Goal: Task Accomplishment & Management: Use online tool/utility

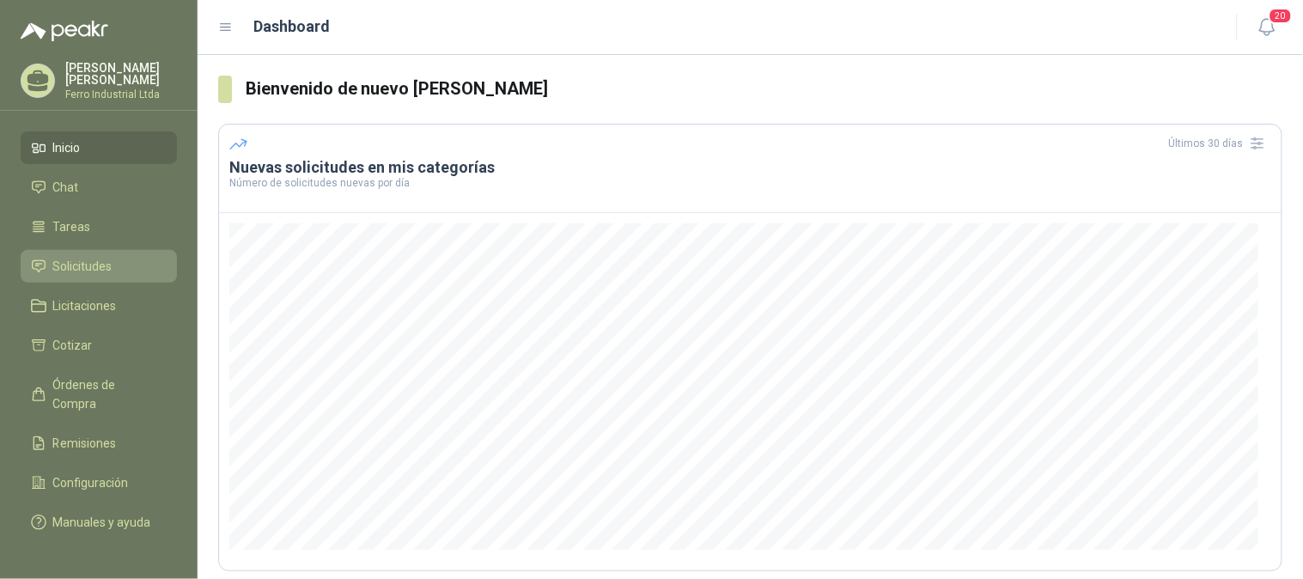
click at [79, 264] on span "Solicitudes" at bounding box center [82, 266] width 59 height 19
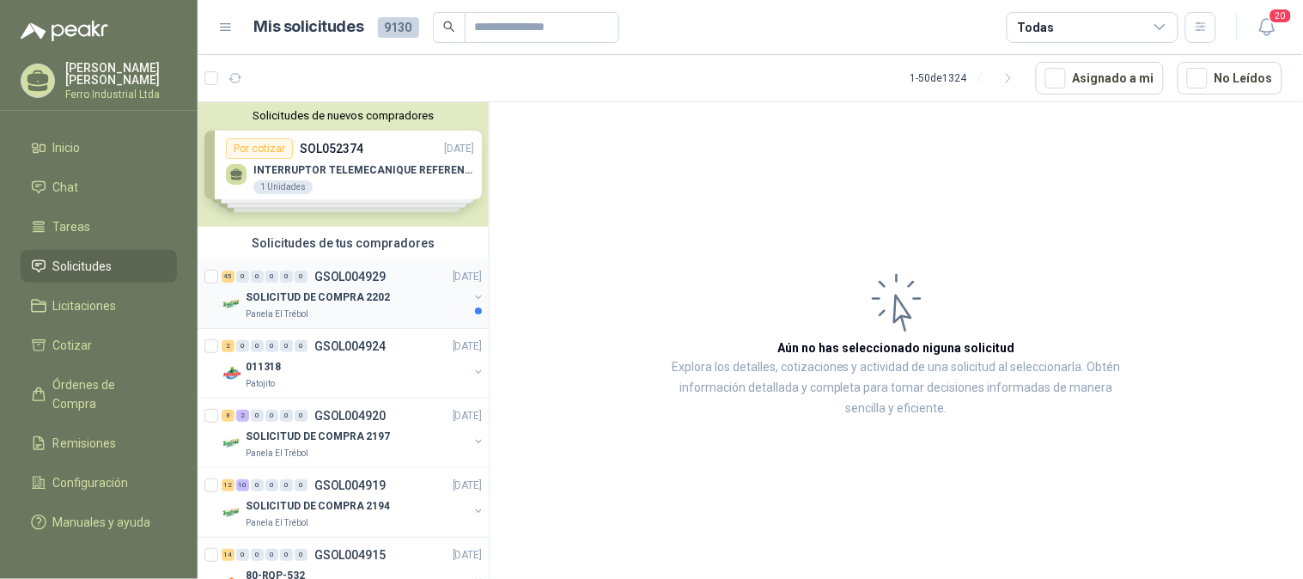
click at [333, 282] on p "GSOL004929" at bounding box center [349, 277] width 71 height 12
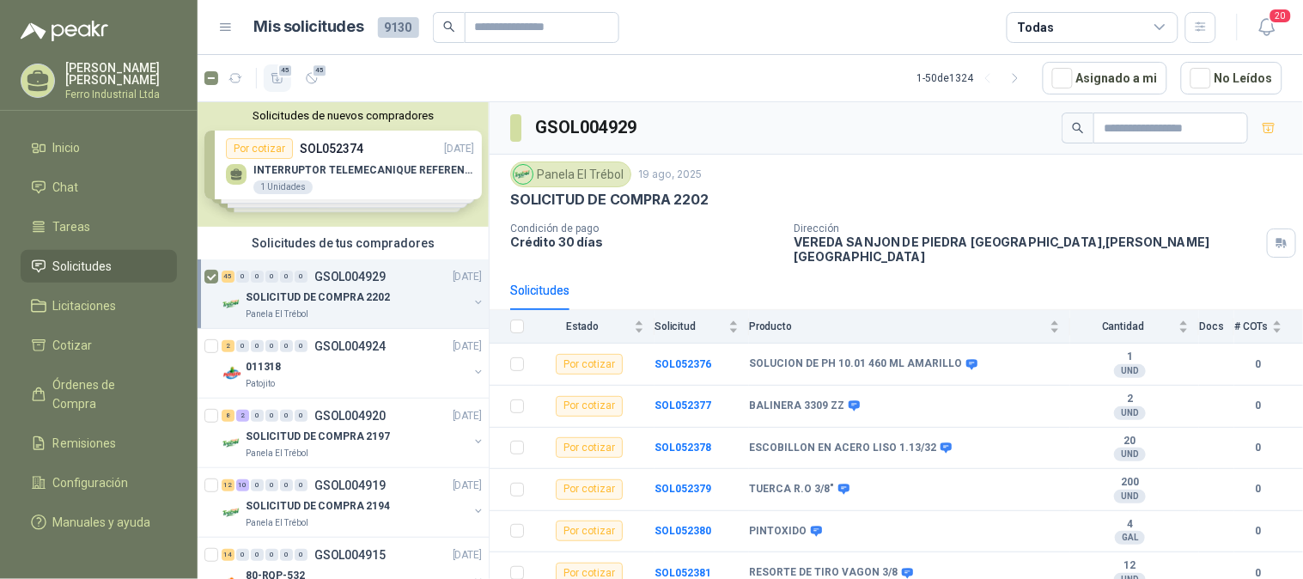
click at [277, 74] on icon "button" at bounding box center [278, 78] width 15 height 15
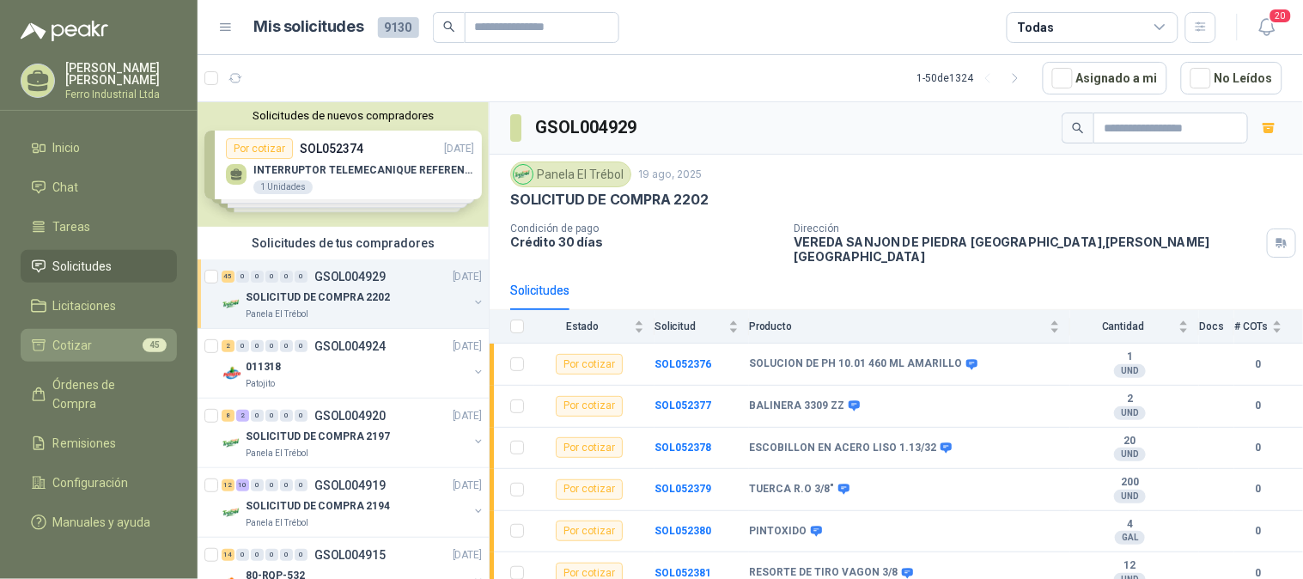
click at [67, 342] on span "Cotizar" at bounding box center [73, 345] width 40 height 19
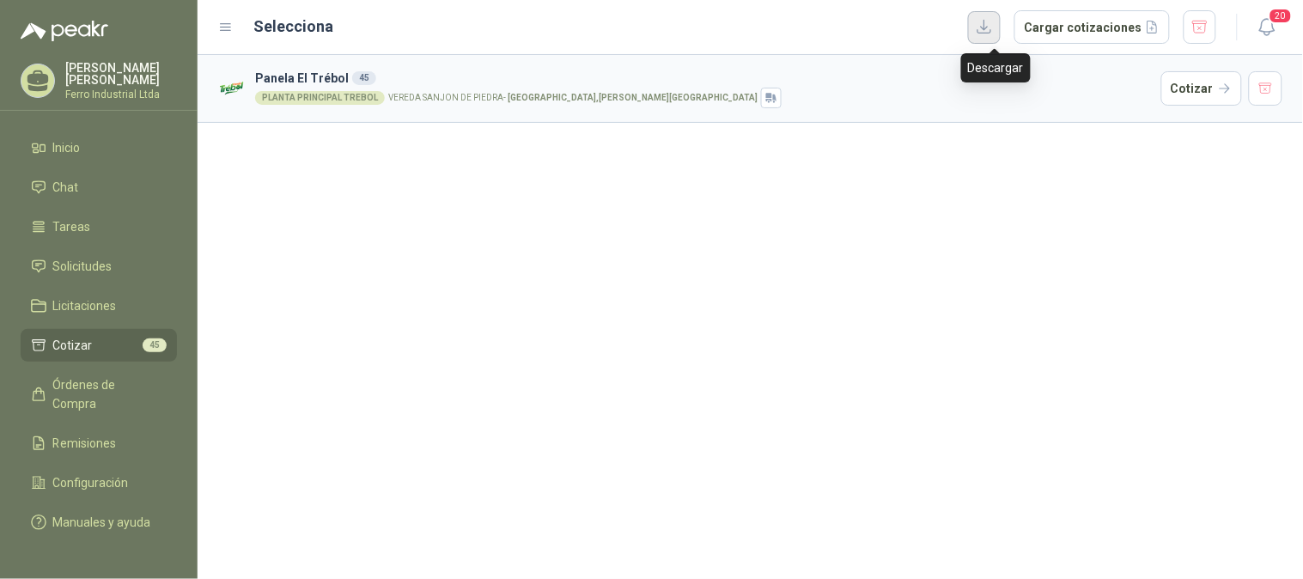
click at [991, 32] on button "button" at bounding box center [984, 27] width 33 height 33
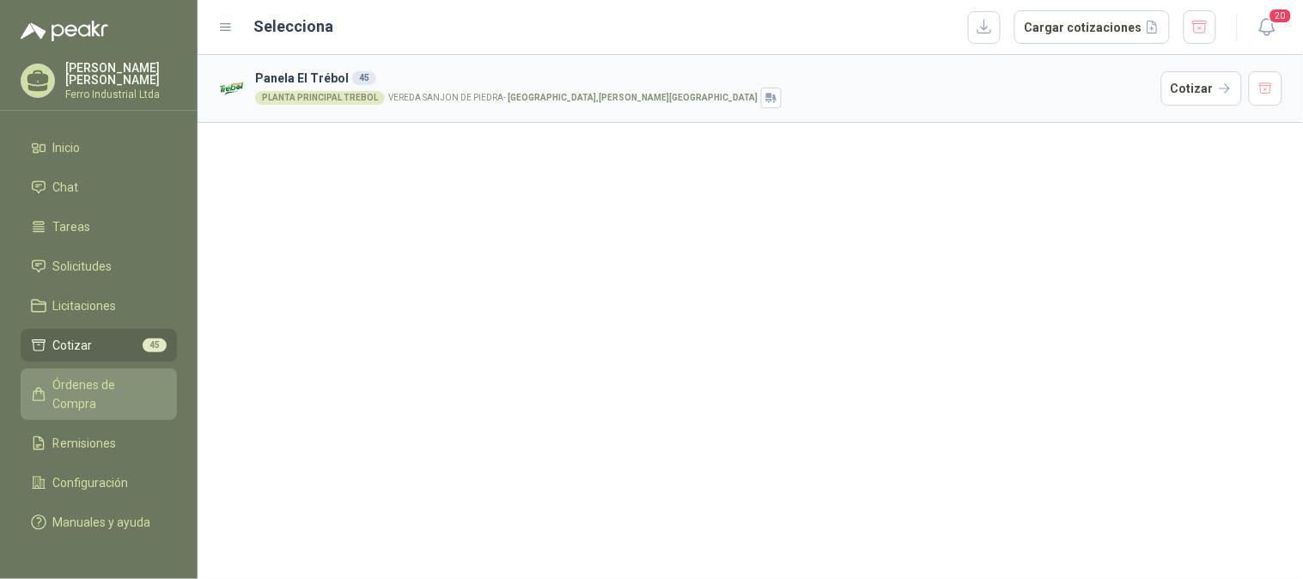
click at [117, 384] on span "Órdenes de Compra" at bounding box center [106, 394] width 107 height 38
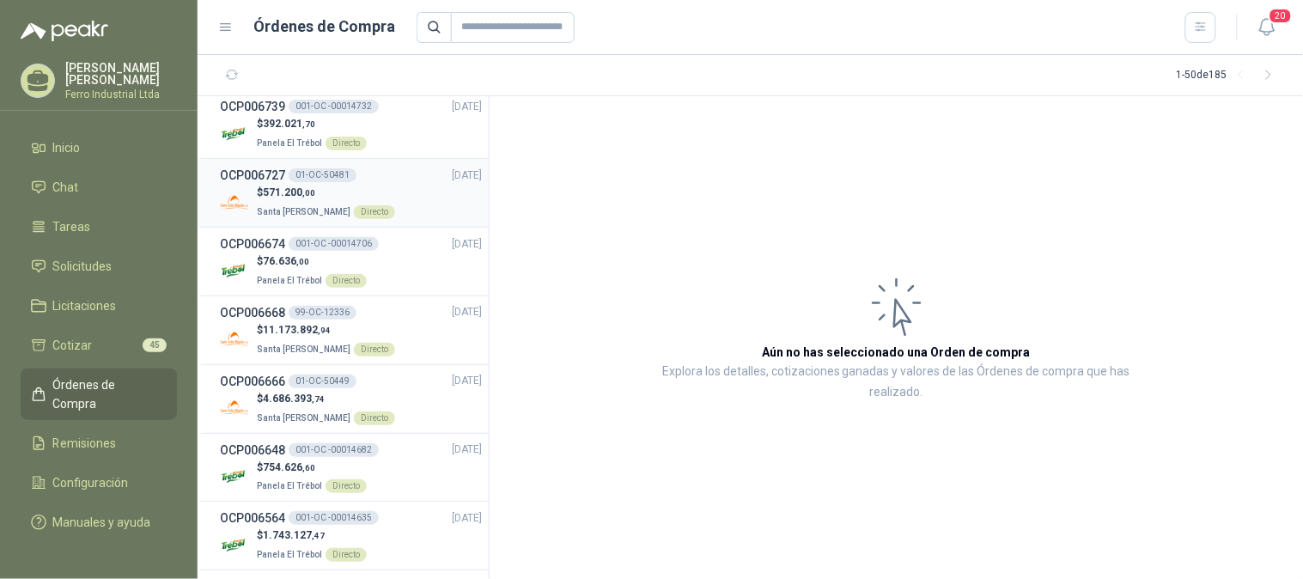
scroll to position [286, 0]
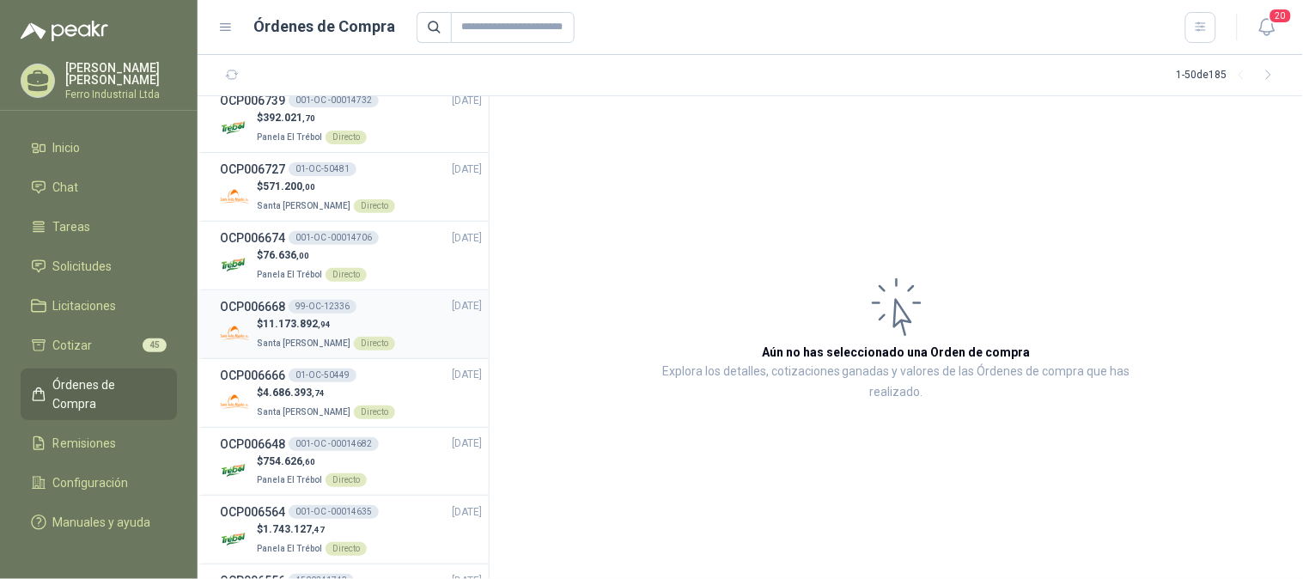
click at [383, 299] on div "OCP006668 99-OC-12336 [DATE]" at bounding box center [351, 306] width 262 height 19
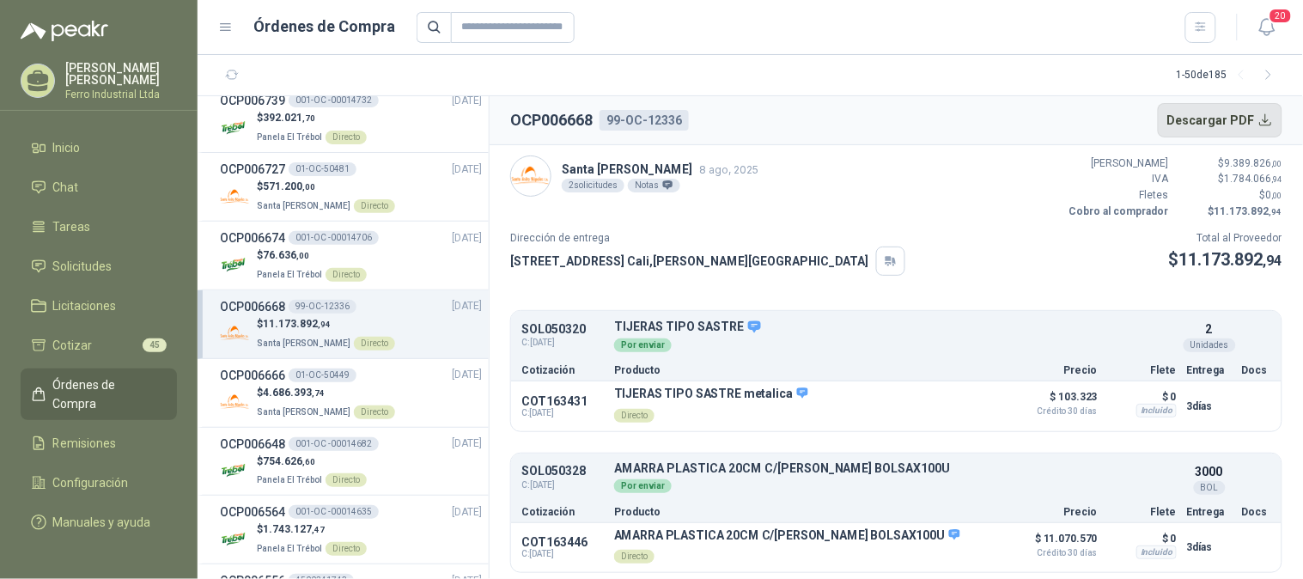
click at [1218, 110] on button "Descargar PDF" at bounding box center [1220, 120] width 125 height 34
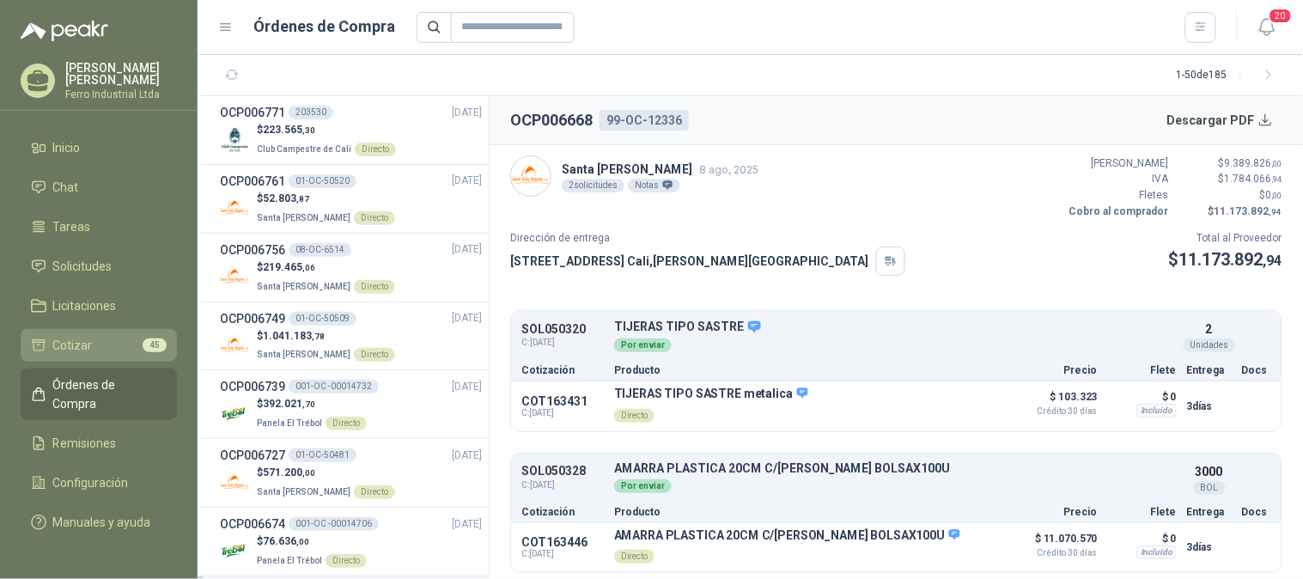
click at [83, 338] on span "Cotizar" at bounding box center [73, 345] width 40 height 19
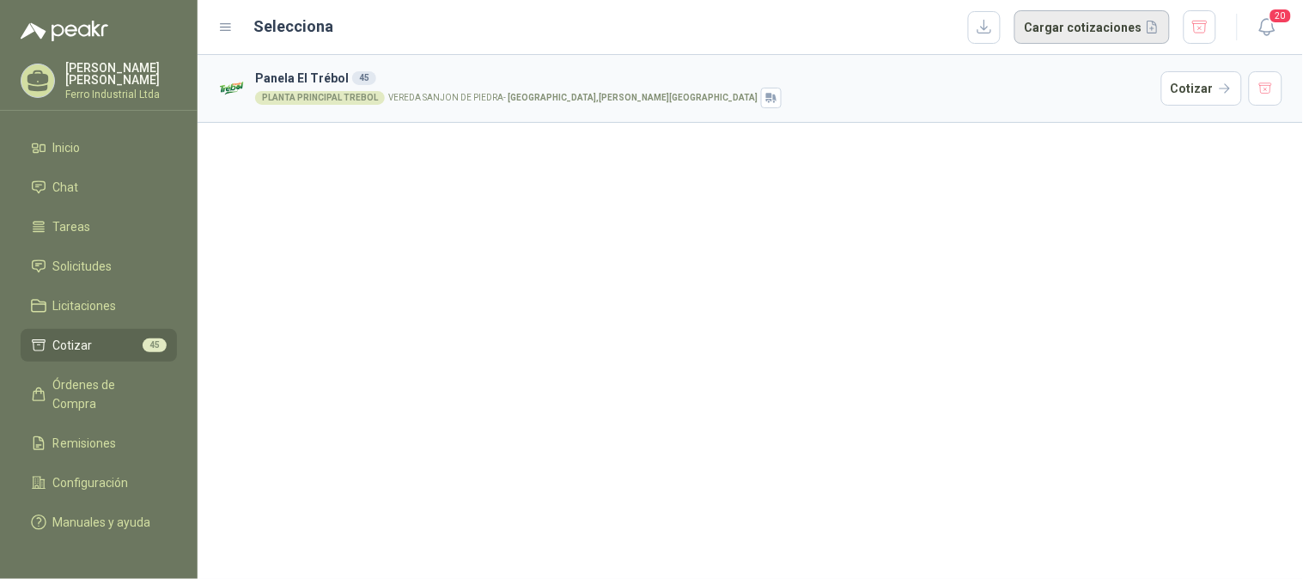
click at [1084, 29] on button "Cargar cotizaciones" at bounding box center [1093, 27] width 156 height 34
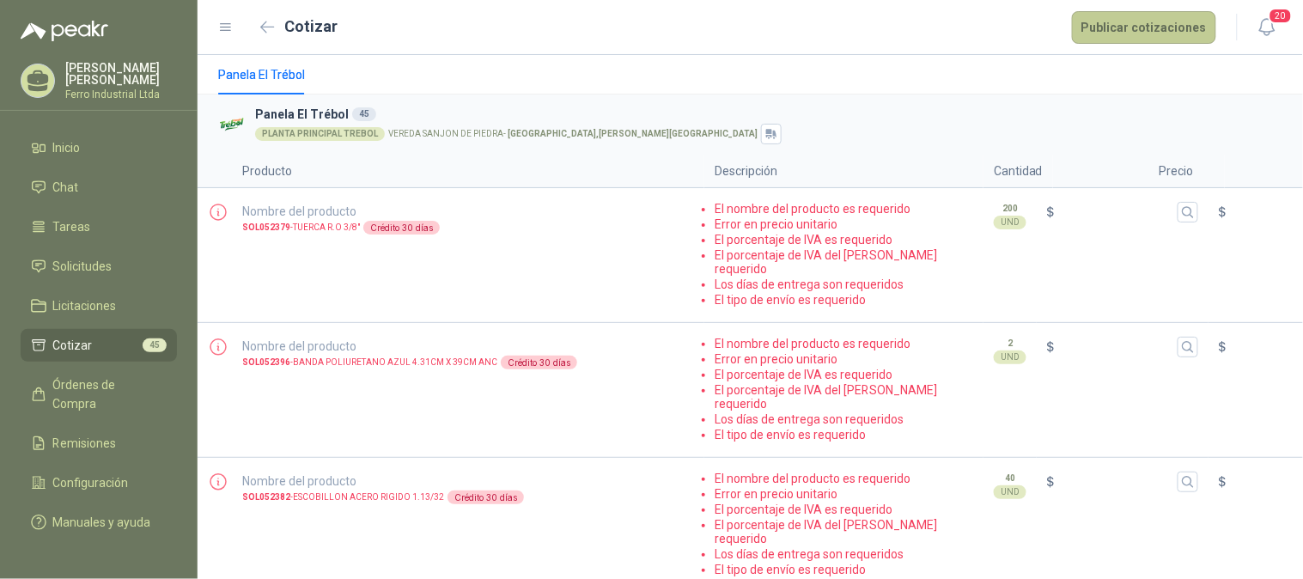
click at [1138, 18] on button "Publicar cotizaciones" at bounding box center [1144, 27] width 144 height 33
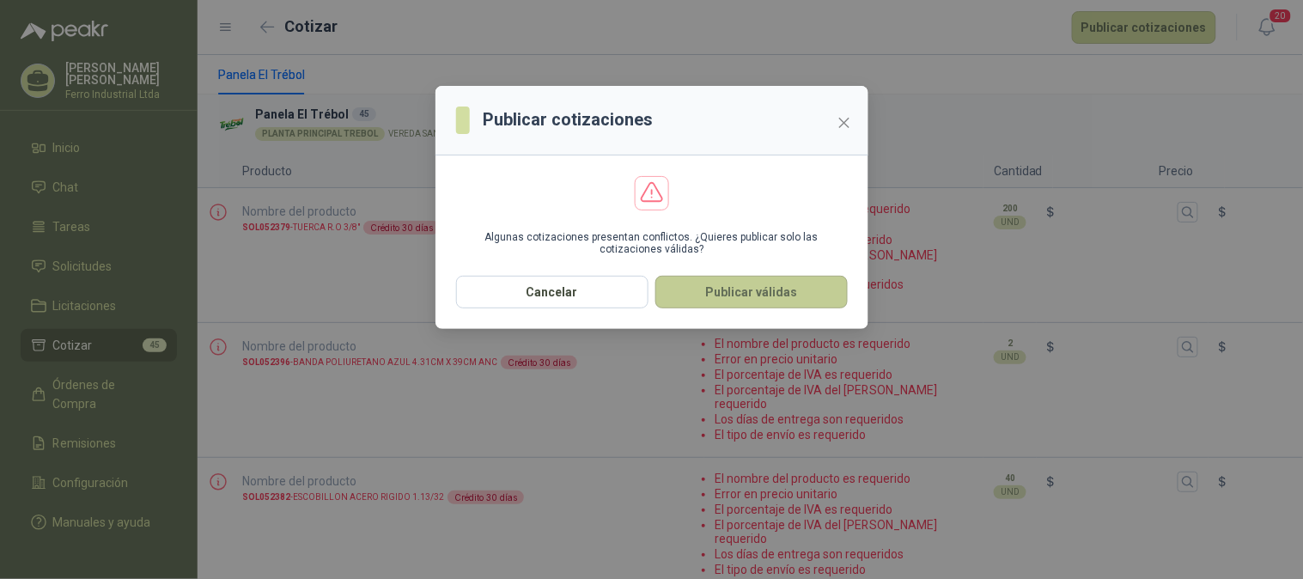
click at [754, 290] on button "Publicar válidas" at bounding box center [752, 292] width 192 height 33
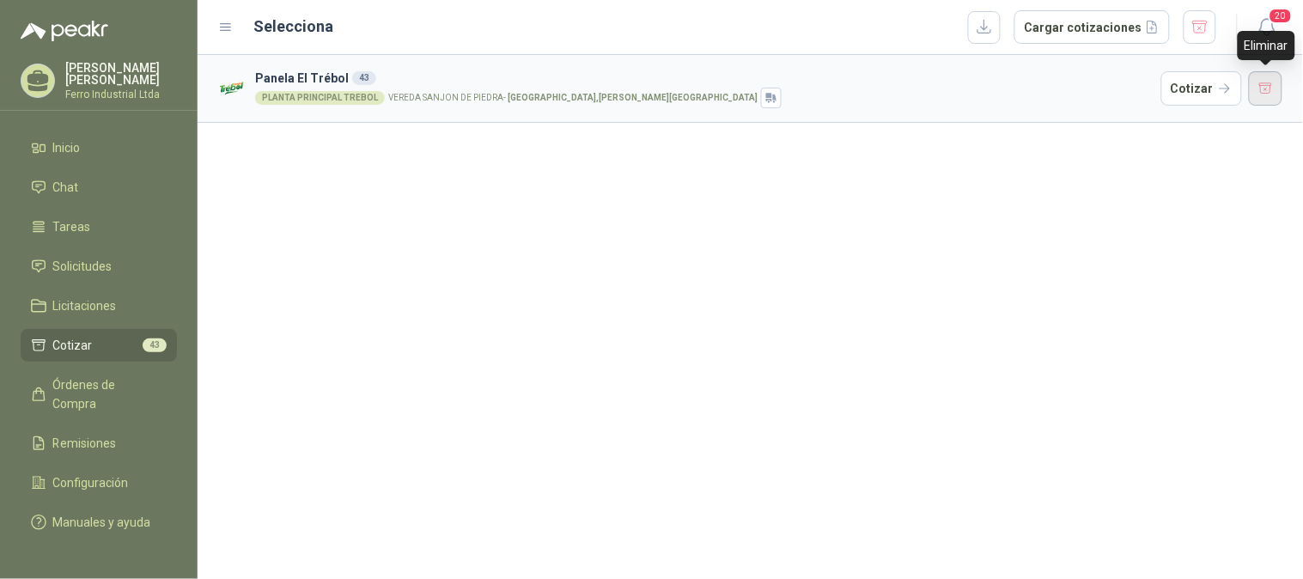
click at [1277, 89] on button "button" at bounding box center [1266, 88] width 34 height 34
